Goal: Transaction & Acquisition: Download file/media

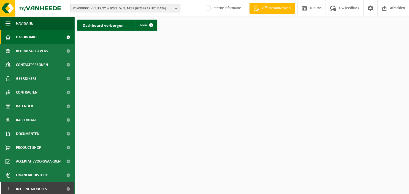
click at [178, 8] on b "button" at bounding box center [177, 8] width 5 height 8
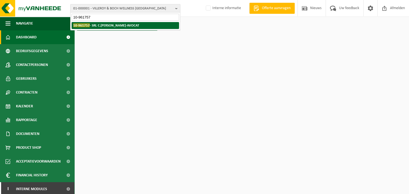
type input "10-961757"
click at [144, 25] on li "10-961757 - SRL C.[PERSON_NAME]-AVOCAT" at bounding box center [125, 25] width 107 height 7
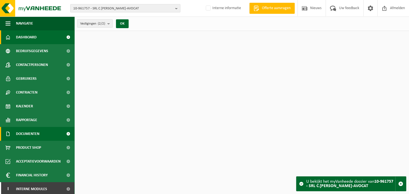
click at [38, 132] on span "Documenten" at bounding box center [27, 134] width 23 height 14
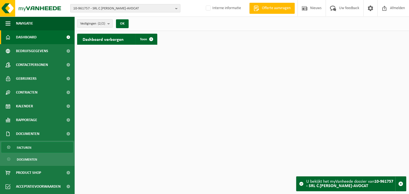
click at [48, 144] on link "Facturen" at bounding box center [37, 147] width 72 height 10
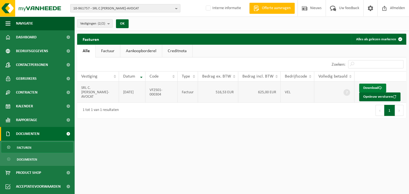
click at [375, 87] on link "Download" at bounding box center [372, 88] width 27 height 9
